Goal: Contribute content: Add original content to the website for others to see

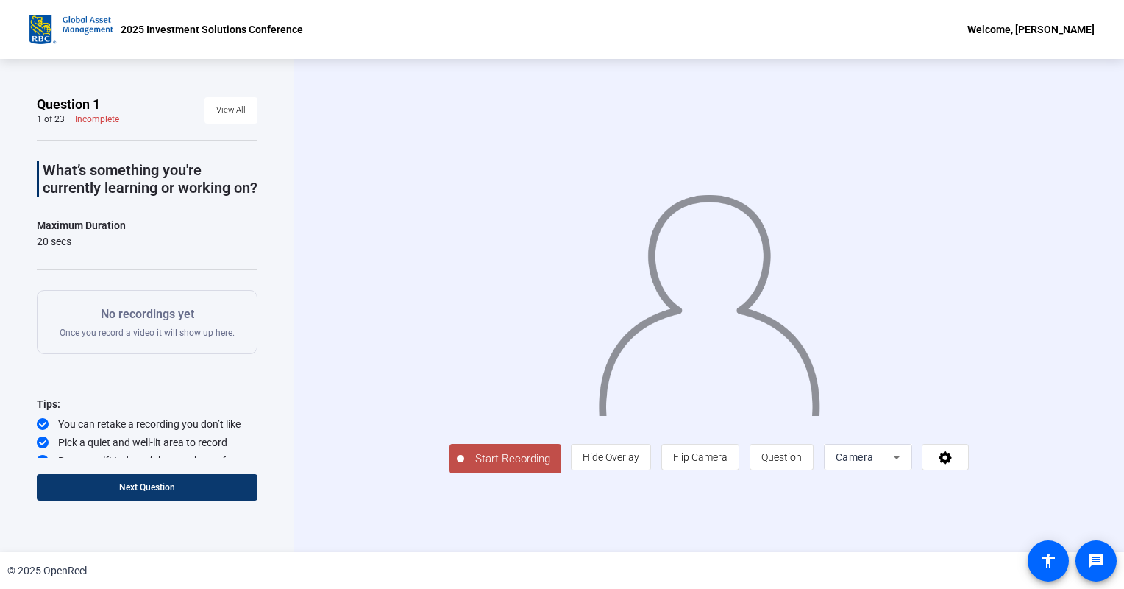
click at [150, 484] on span "Next Question" at bounding box center [147, 487] width 56 height 10
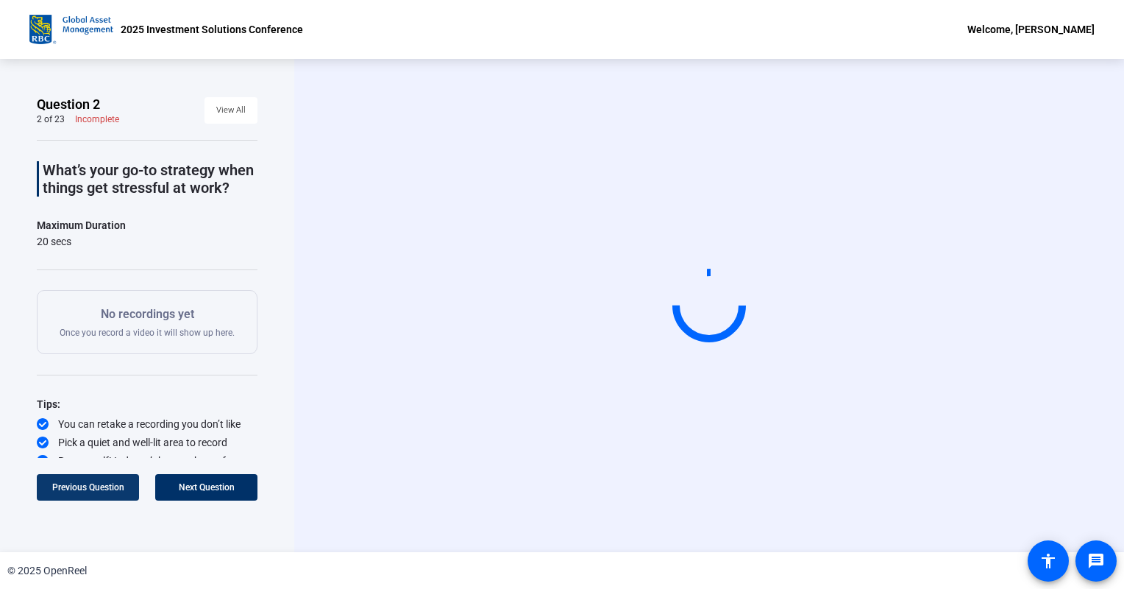
click at [104, 486] on span "Previous Question" at bounding box center [88, 487] width 72 height 10
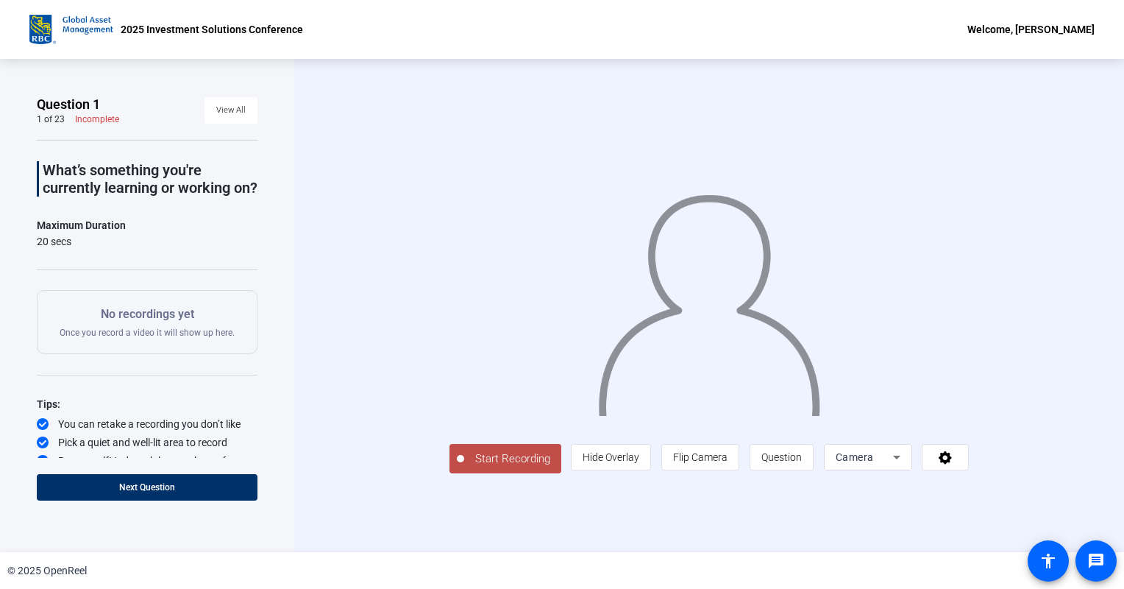
click at [941, 404] on div at bounding box center [709, 284] width 520 height 293
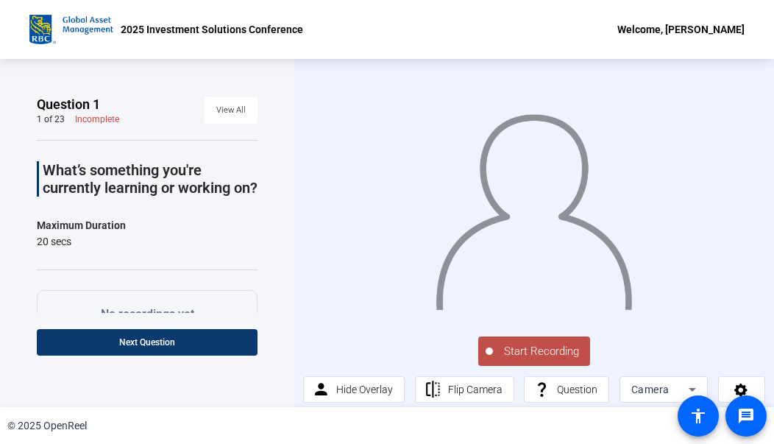
click at [188, 344] on span at bounding box center [147, 341] width 221 height 35
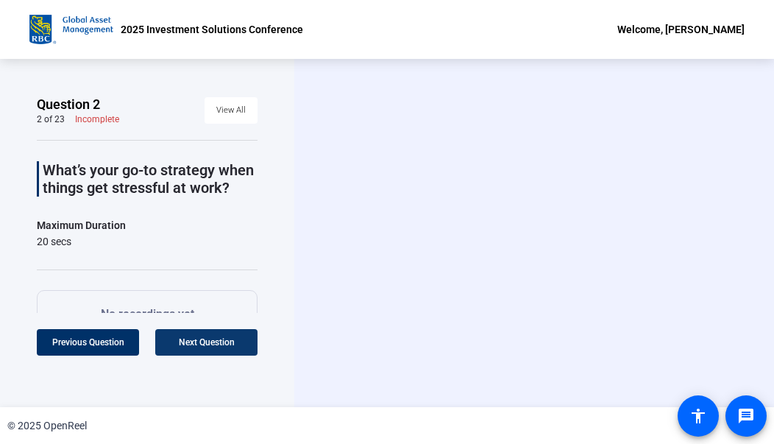
click at [191, 343] on span "Next Question" at bounding box center [207, 342] width 56 height 10
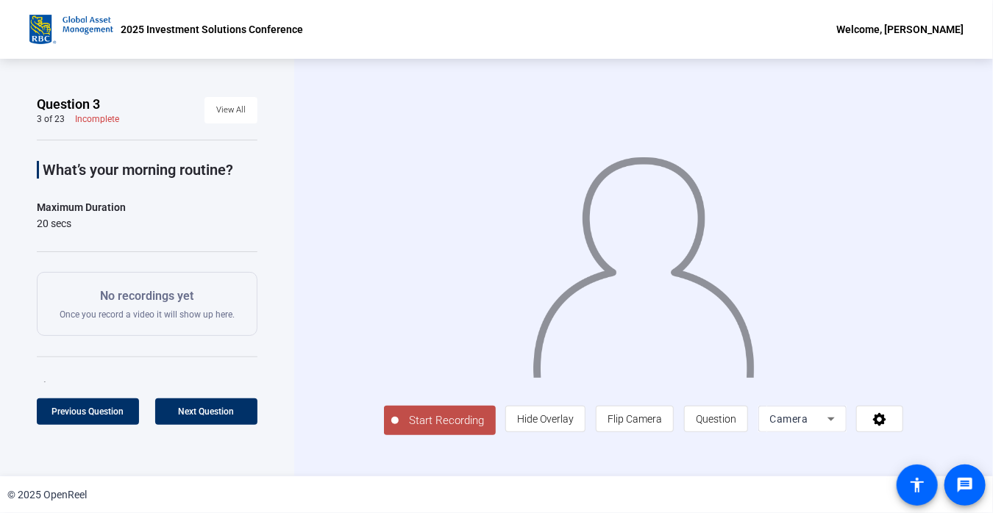
click at [303, 186] on div "Start Recording person Hide Overlay flip Flip Camera question_mark Question Cam…" at bounding box center [643, 268] width 699 height 418
click at [412, 430] on span "Start Recording" at bounding box center [447, 421] width 97 height 17
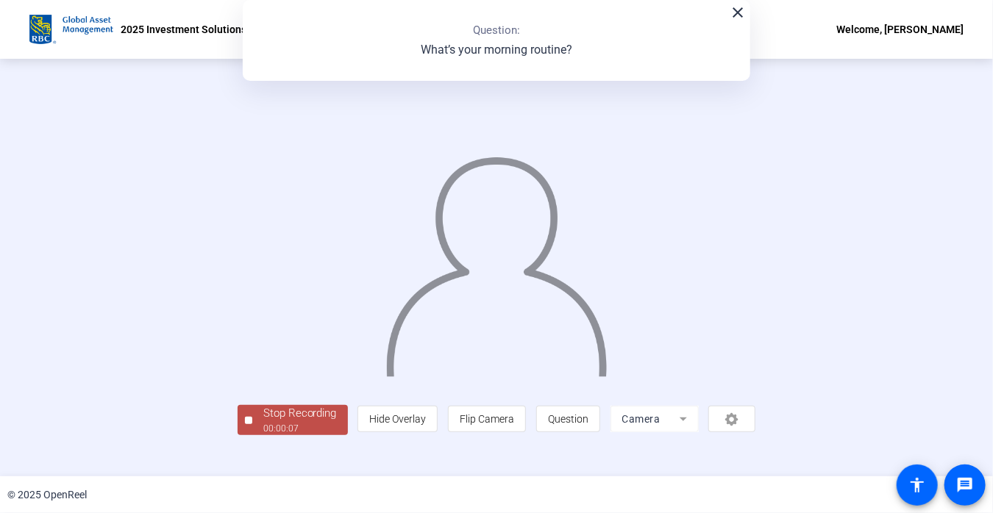
scroll to position [56, 0]
click at [263, 422] on div "Stop Recording" at bounding box center [300, 413] width 74 height 17
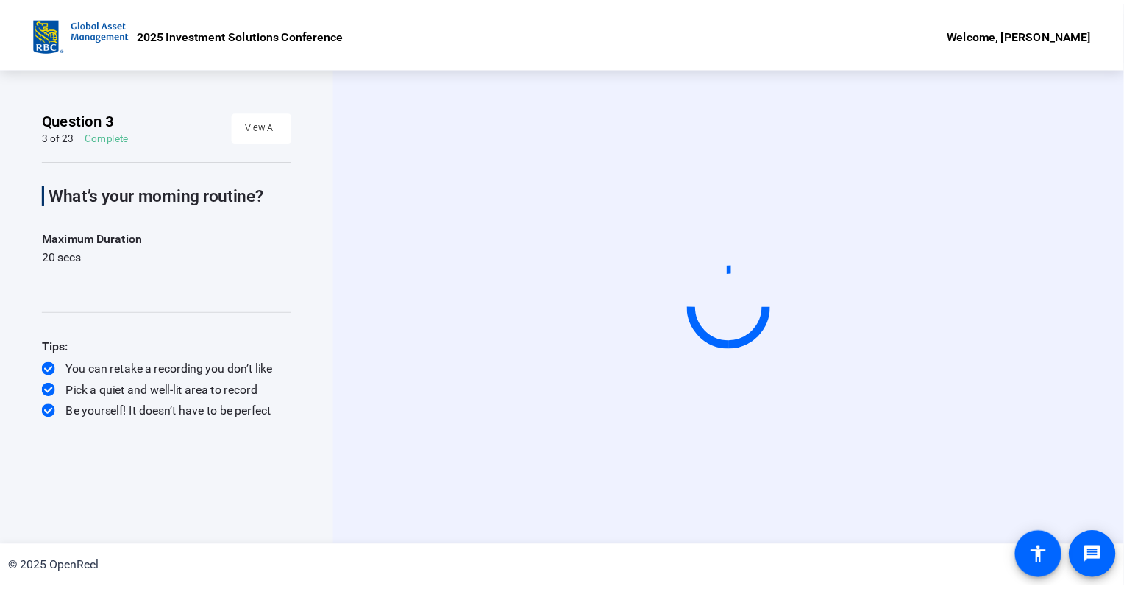
scroll to position [0, 0]
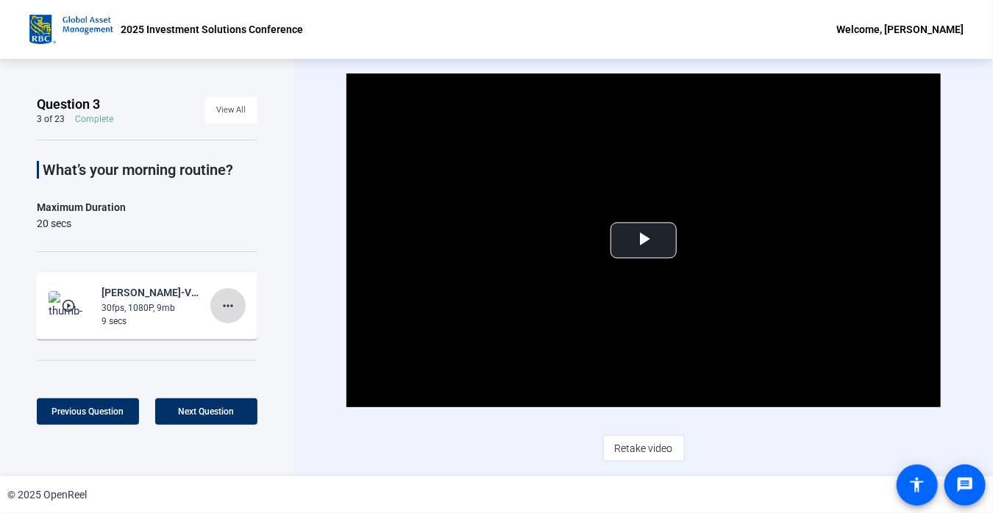
click at [219, 303] on mat-icon "more_horiz" at bounding box center [228, 306] width 18 height 18
click at [244, 335] on span "Delete clip" at bounding box center [244, 336] width 59 height 18
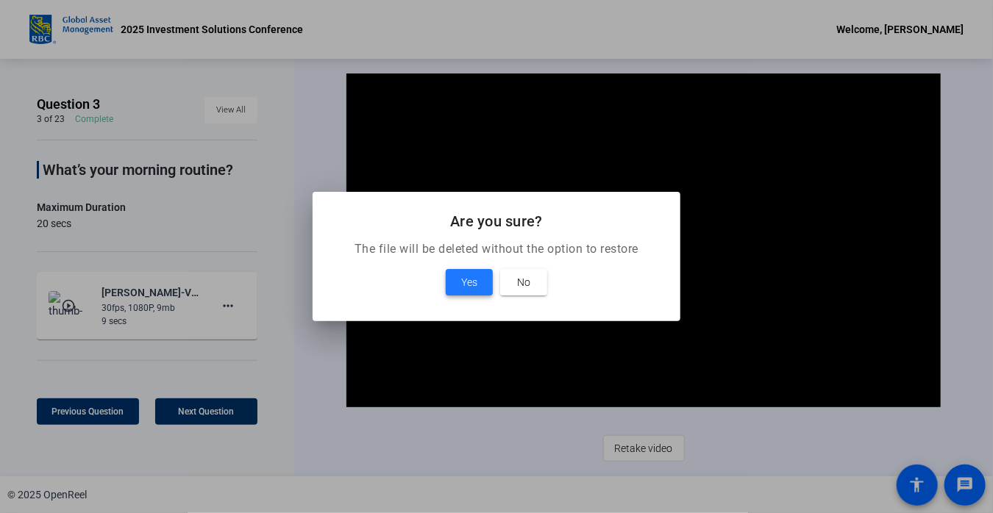
click at [458, 274] on span at bounding box center [469, 282] width 47 height 35
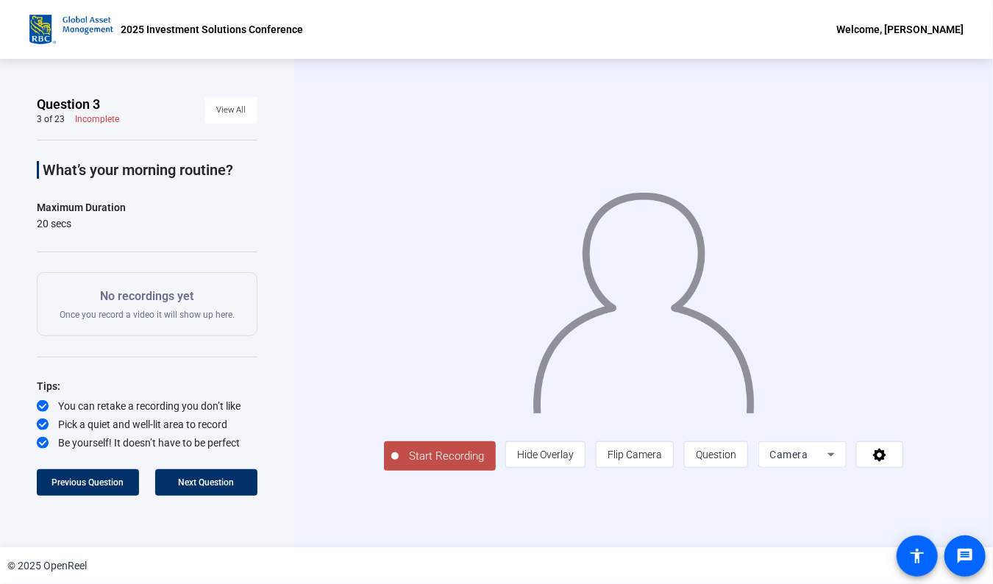
click at [399, 465] on span "Start Recording" at bounding box center [447, 456] width 97 height 17
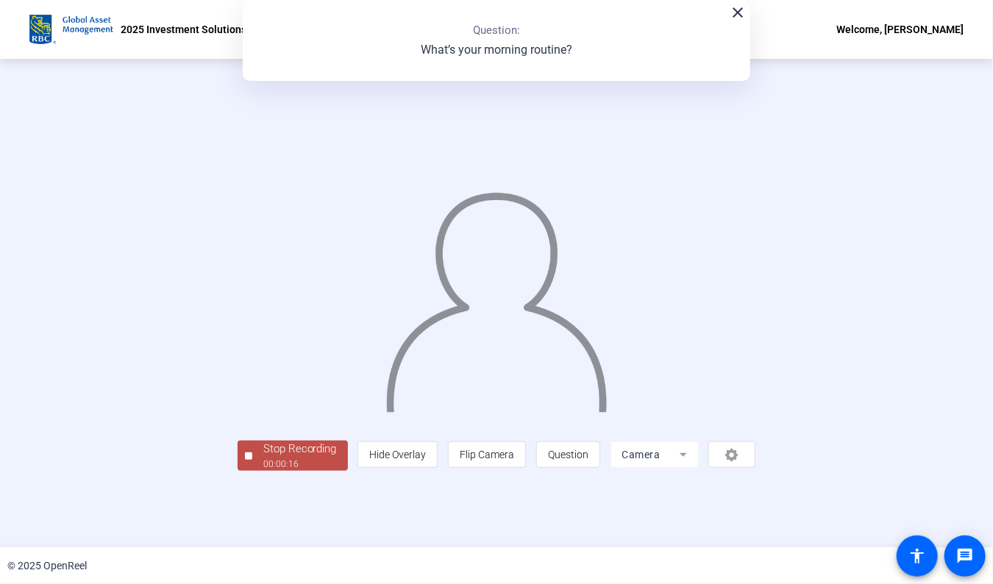
click at [263, 458] on div "Stop Recording" at bounding box center [300, 449] width 74 height 17
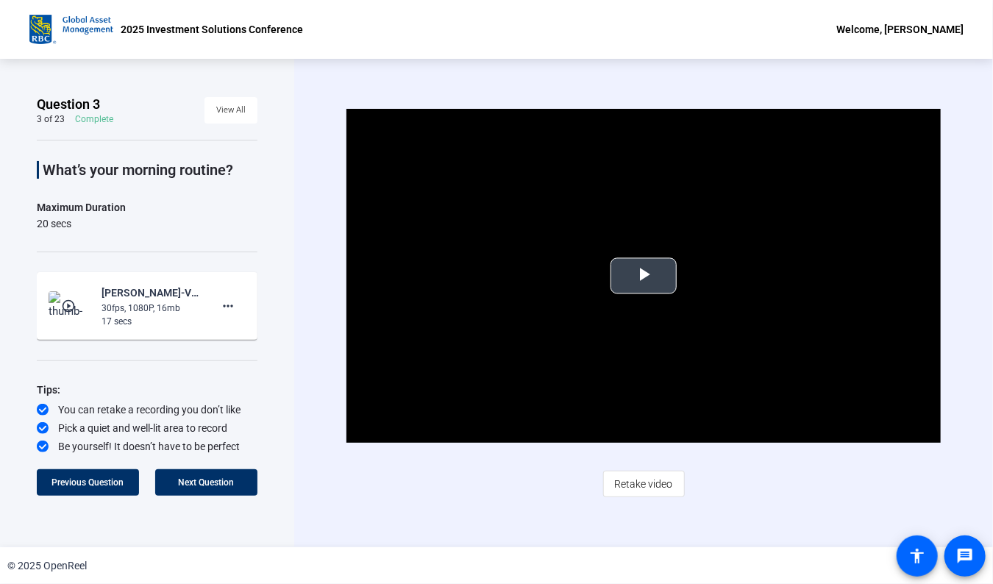
click at [644, 276] on span "Video Player" at bounding box center [644, 276] width 0 height 0
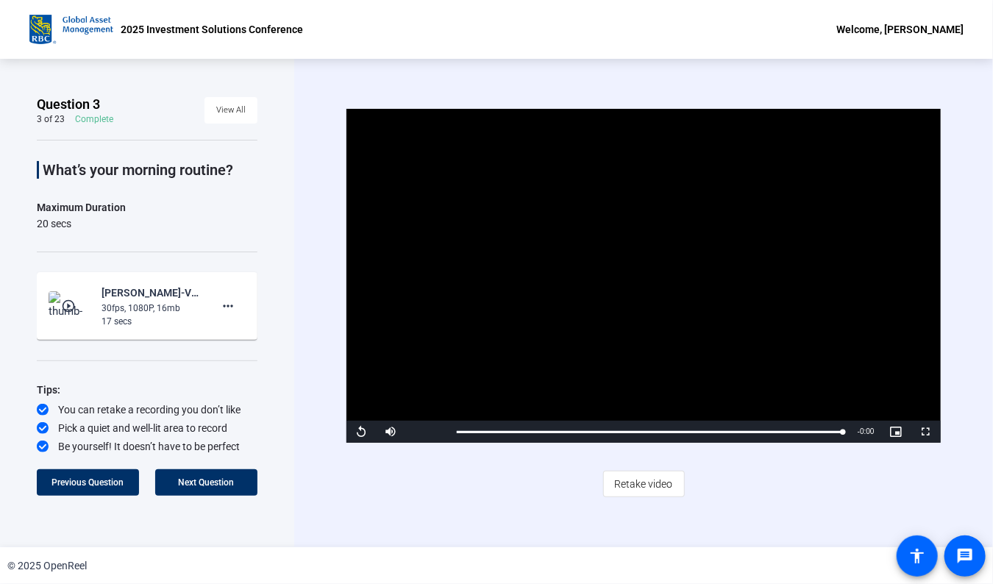
drag, startPoint x: 215, startPoint y: 308, endPoint x: 168, endPoint y: 260, distance: 66.6
click at [163, 260] on div "What’s your morning routine? Maximum Duration 20 secs play_circle_outline [PERS…" at bounding box center [147, 297] width 221 height 314
click at [225, 308] on mat-icon "more_horiz" at bounding box center [228, 306] width 18 height 18
drag, startPoint x: 213, startPoint y: 355, endPoint x: 210, endPoint y: 344, distance: 11.4
click at [210, 344] on button "Delete clip" at bounding box center [244, 336] width 82 height 18
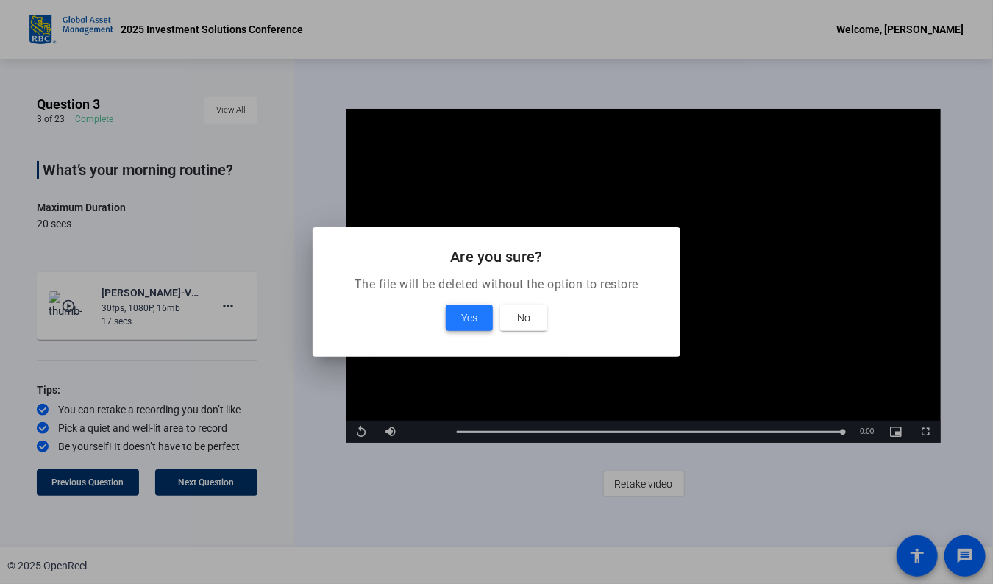
click at [471, 319] on span "Yes" at bounding box center [469, 318] width 16 height 18
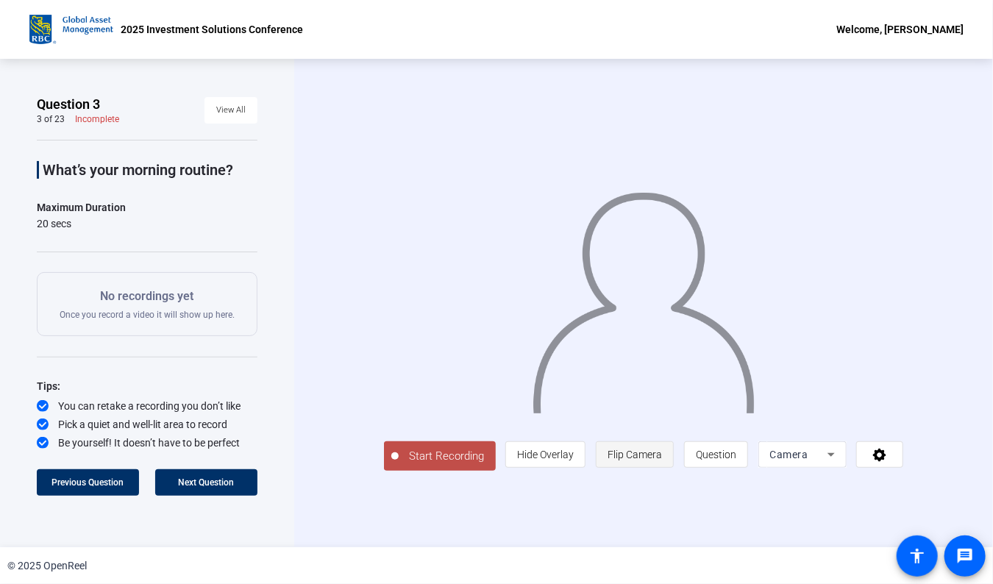
click at [662, 461] on span "Flip Camera" at bounding box center [635, 455] width 54 height 12
click at [399, 465] on span "Start Recording" at bounding box center [447, 456] width 97 height 17
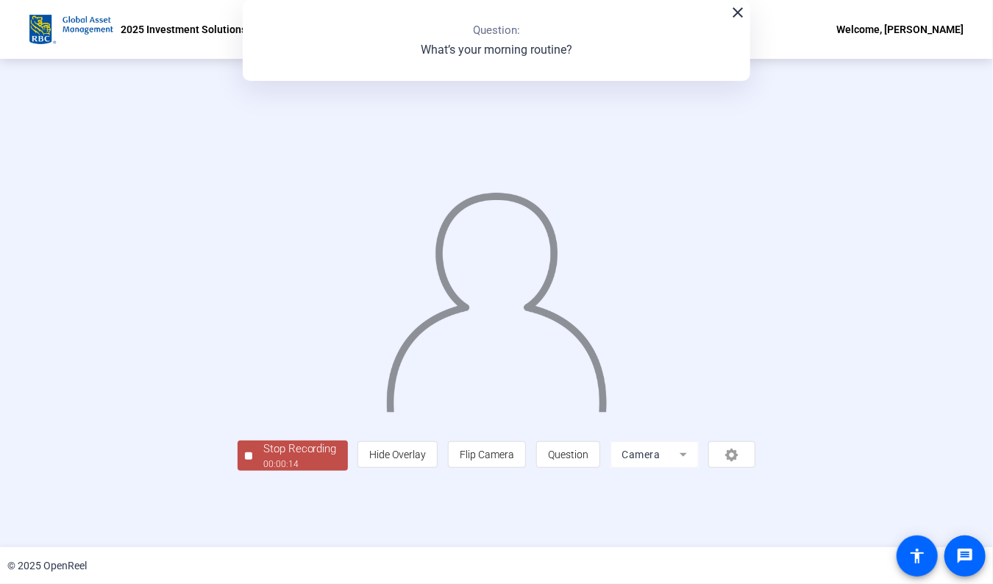
click at [263, 458] on div "Stop Recording" at bounding box center [300, 449] width 74 height 17
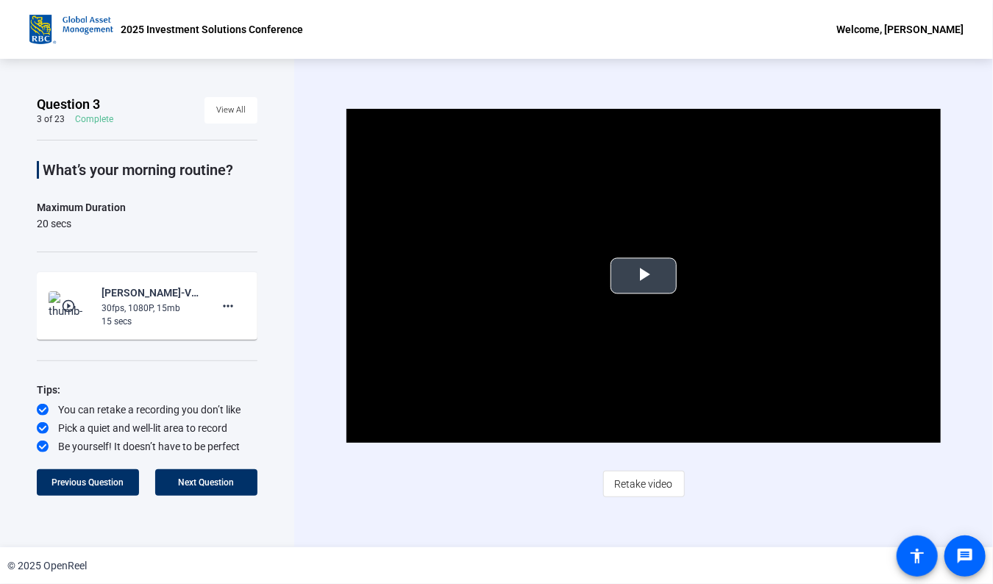
click at [644, 276] on span "Video Player" at bounding box center [644, 276] width 0 height 0
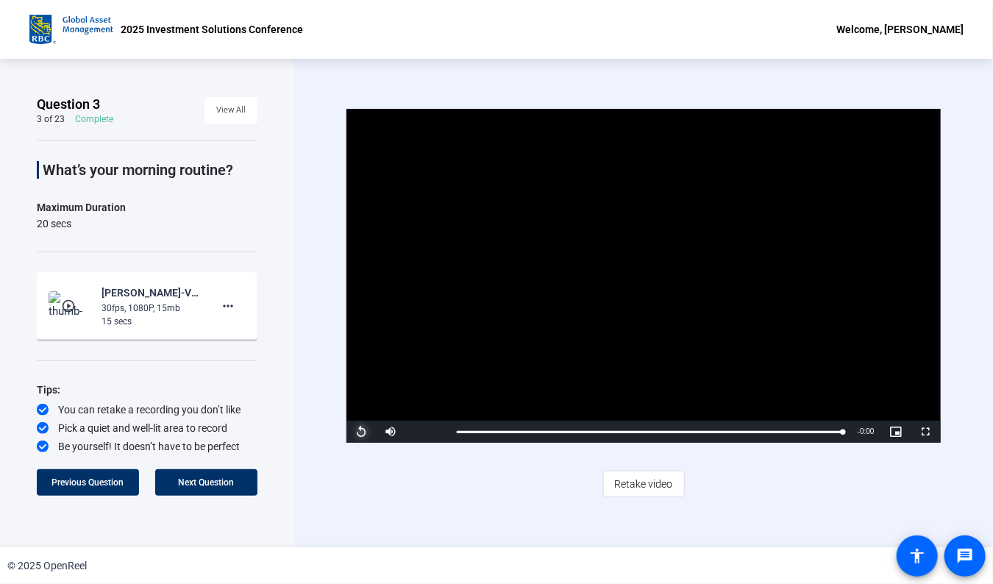
click at [366, 432] on span "Video Player" at bounding box center [360, 432] width 29 height 0
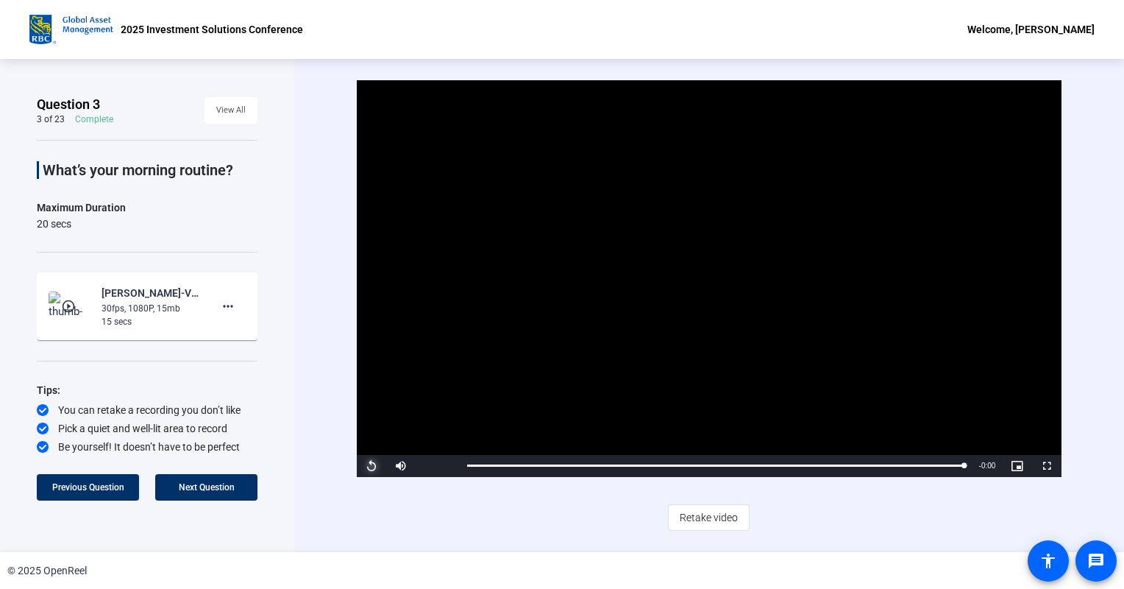
click at [366, 466] on span "Video Player" at bounding box center [371, 466] width 29 height 0
click at [230, 306] on mat-icon "more_horiz" at bounding box center [228, 306] width 18 height 18
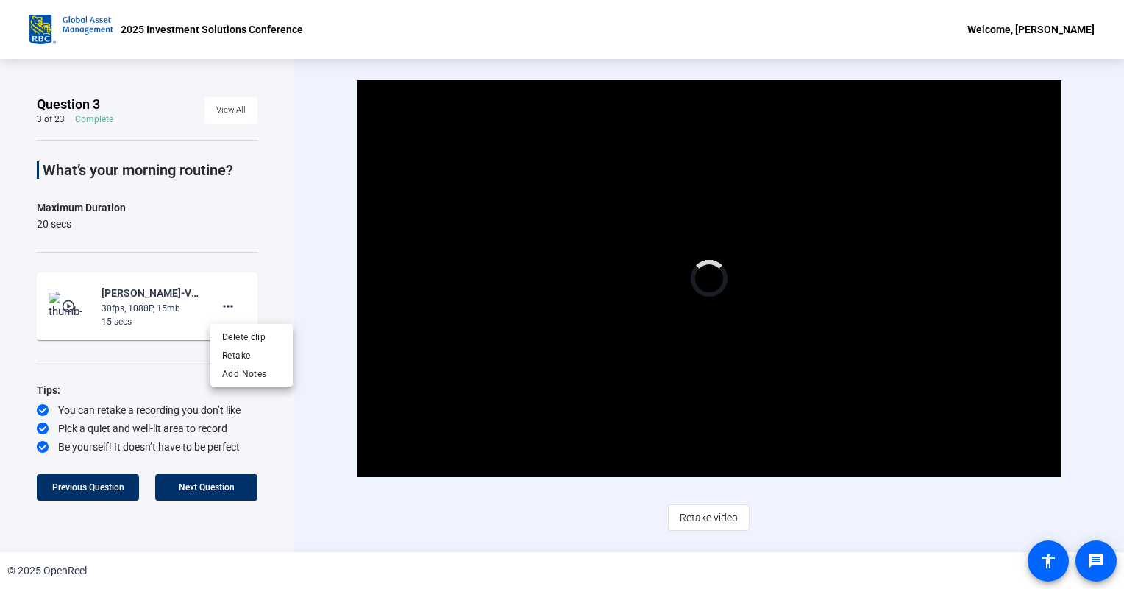
click at [293, 252] on div at bounding box center [562, 294] width 1124 height 589
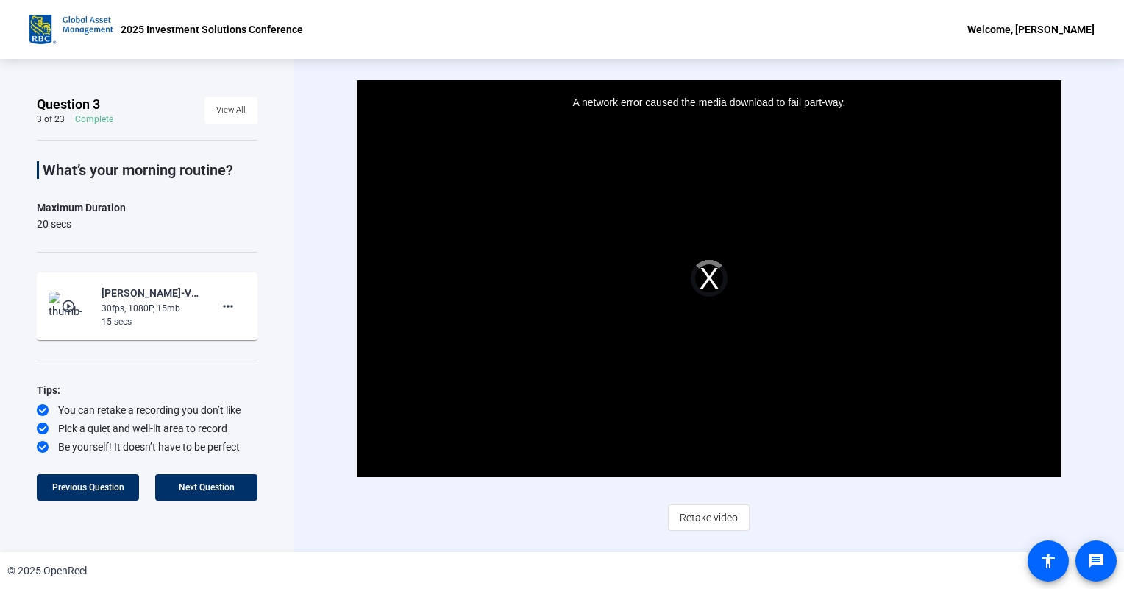
click at [707, 281] on div "A network error caused the media download to fail part-way." at bounding box center [709, 278] width 705 height 397
click at [216, 480] on span at bounding box center [206, 486] width 102 height 35
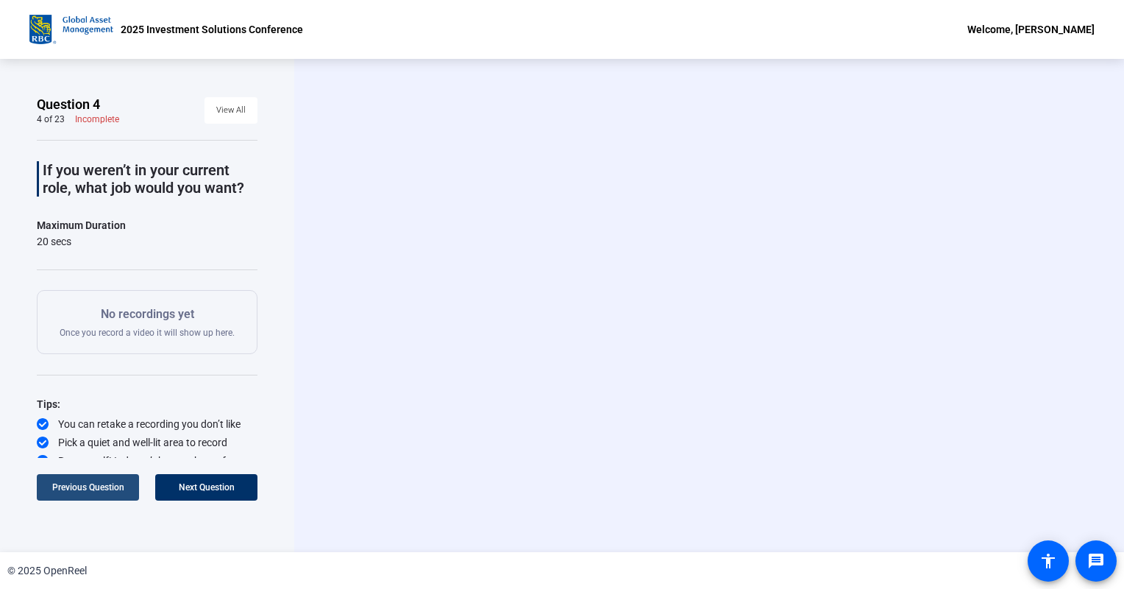
click at [77, 488] on span "Previous Question" at bounding box center [88, 487] width 72 height 10
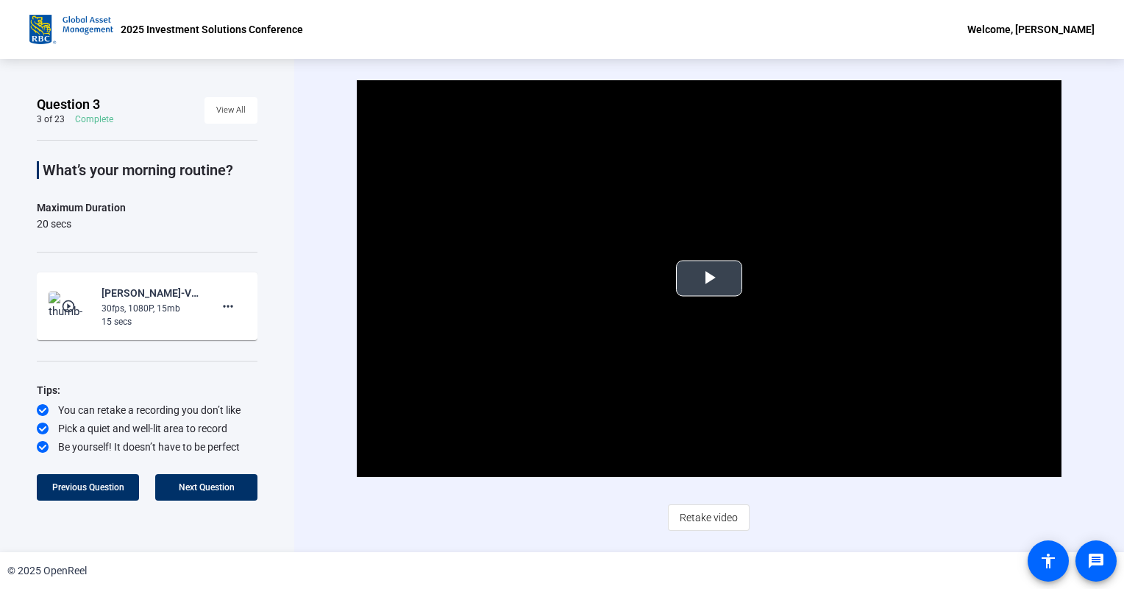
click at [709, 278] on span "Video Player" at bounding box center [709, 278] width 0 height 0
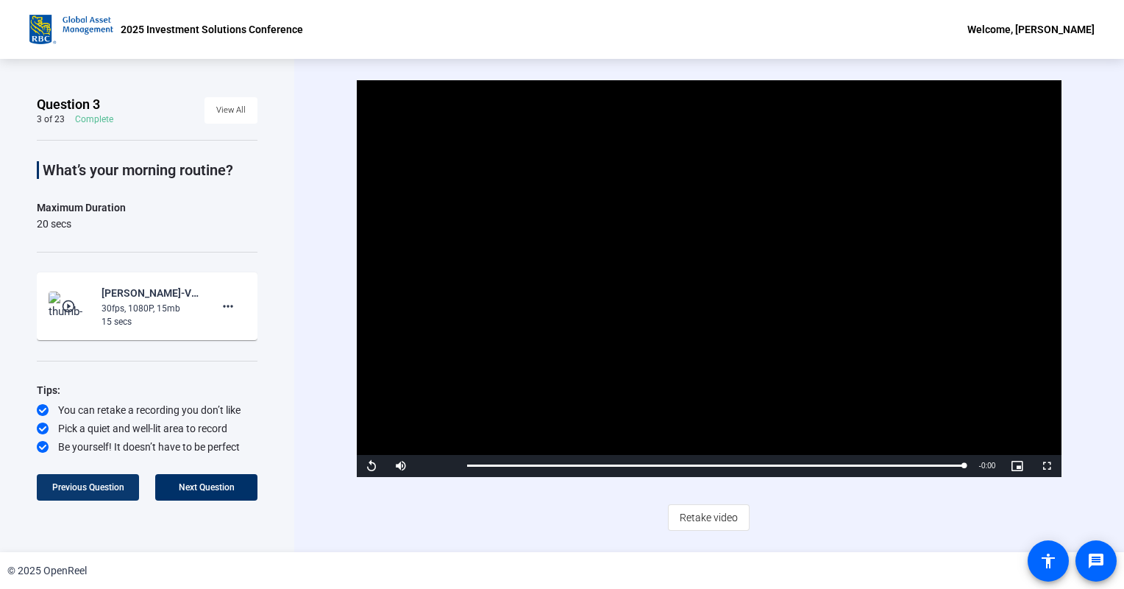
click at [102, 488] on span "Previous Question" at bounding box center [88, 487] width 72 height 10
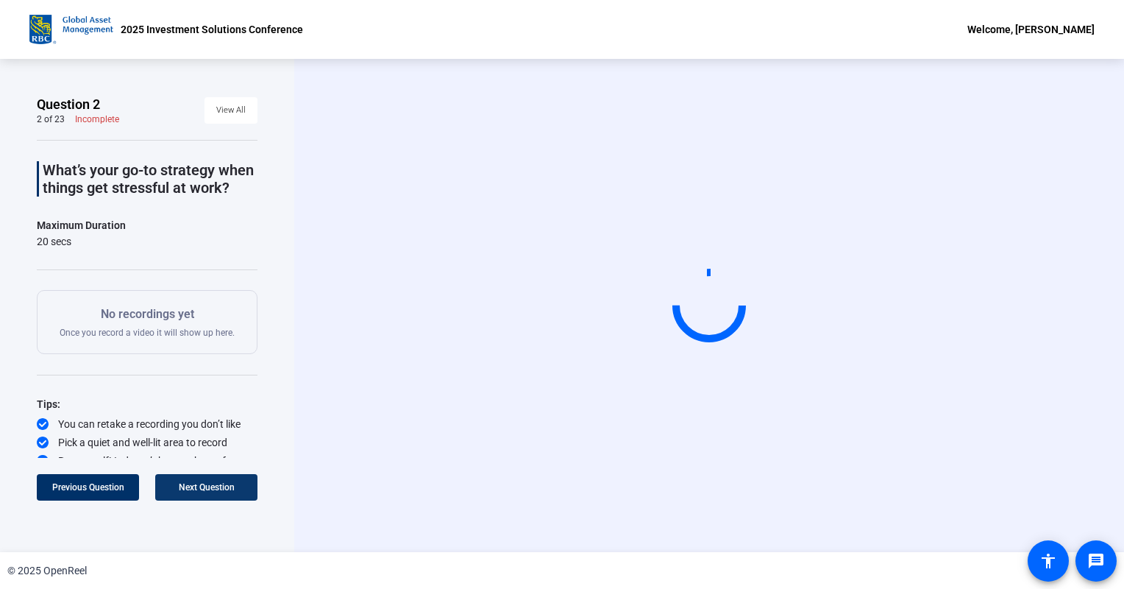
click at [189, 481] on span "Next Question" at bounding box center [207, 487] width 56 height 12
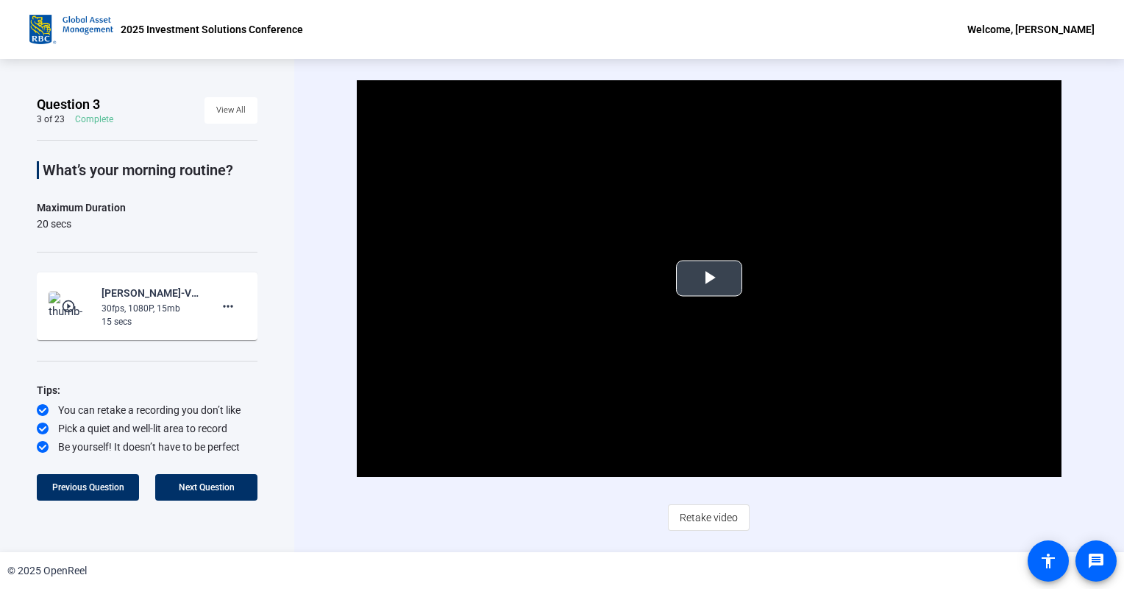
click at [709, 278] on span "Video Player" at bounding box center [709, 278] width 0 height 0
